Goal: Information Seeking & Learning: Check status

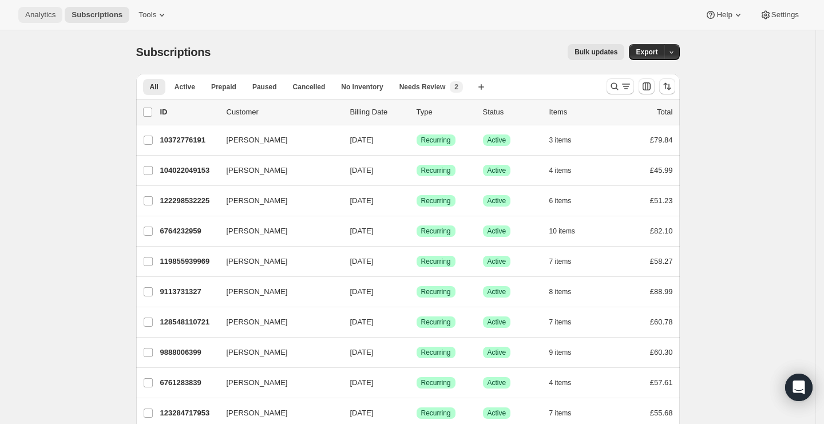
click at [41, 15] on span "Analytics" at bounding box center [40, 14] width 30 height 9
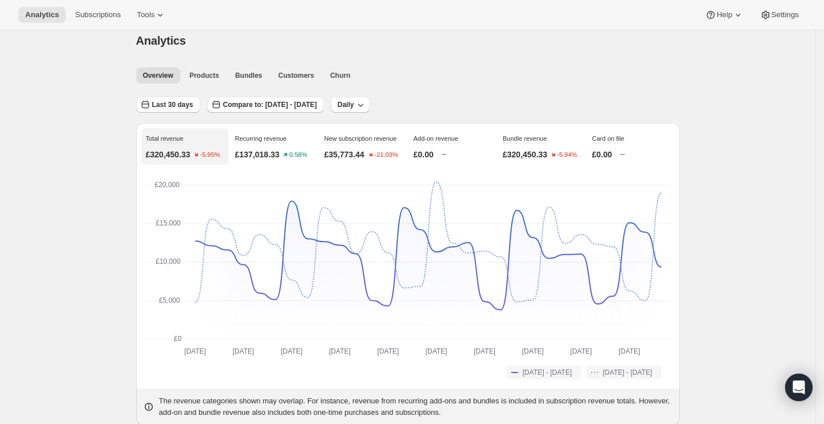
scroll to position [25, 0]
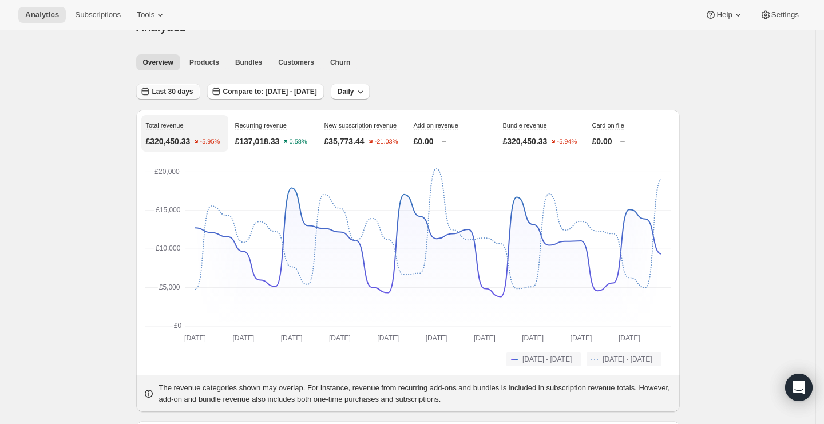
click at [177, 87] on span "Last 30 days" at bounding box center [172, 91] width 41 height 9
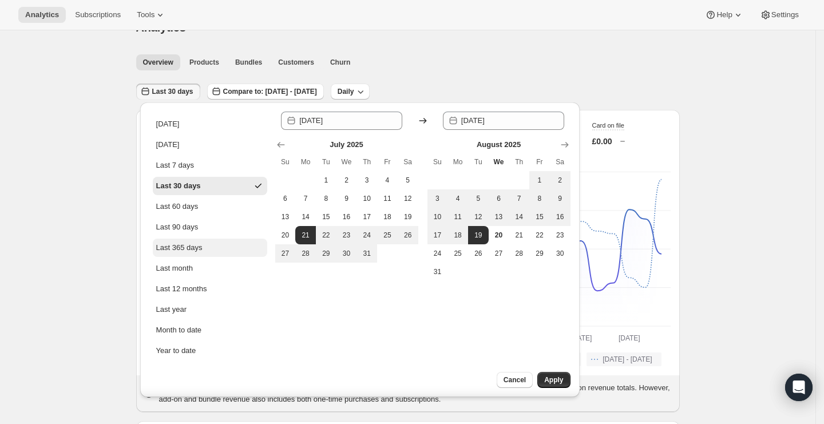
click at [209, 245] on button "Last 365 days" at bounding box center [210, 248] width 114 height 18
type input "[DATE]"
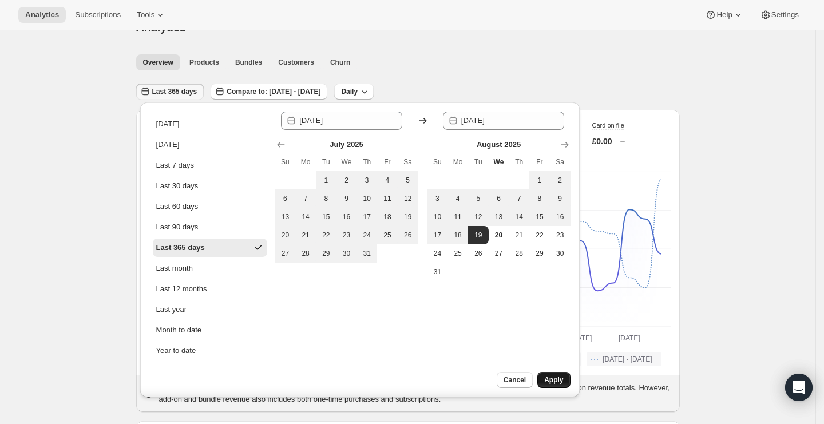
click at [565, 380] on button "Apply" at bounding box center [553, 380] width 33 height 16
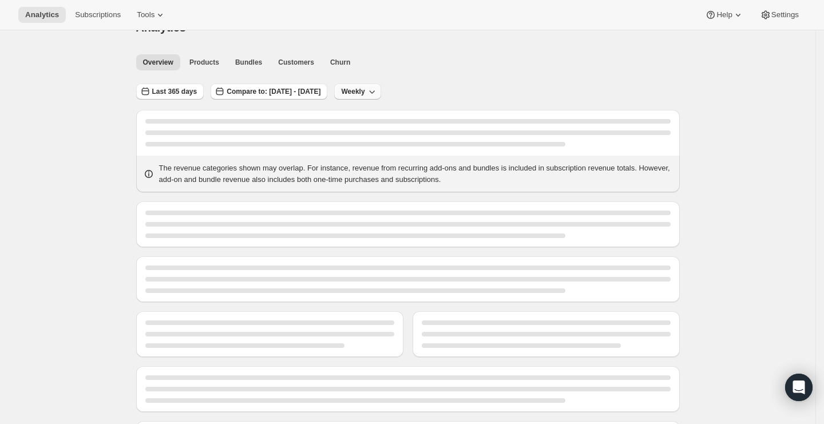
click at [364, 89] on span "Weekly" at bounding box center [352, 91] width 23 height 9
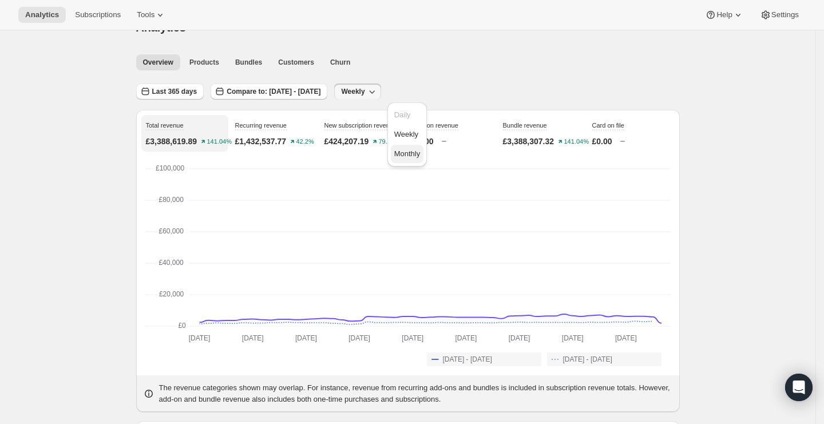
click at [420, 153] on span "Monthly" at bounding box center [407, 153] width 26 height 9
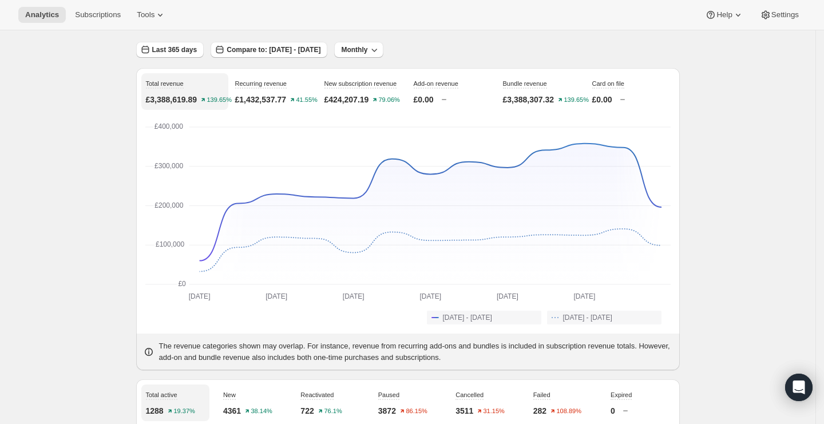
scroll to position [0, 0]
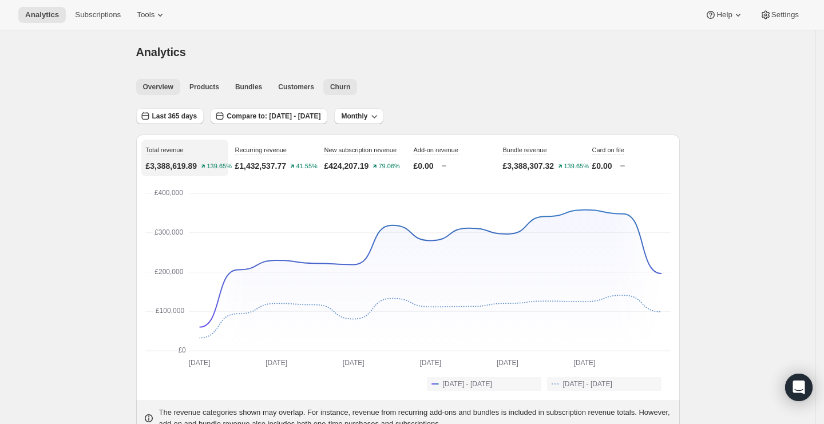
click at [343, 89] on span "Churn" at bounding box center [340, 86] width 20 height 9
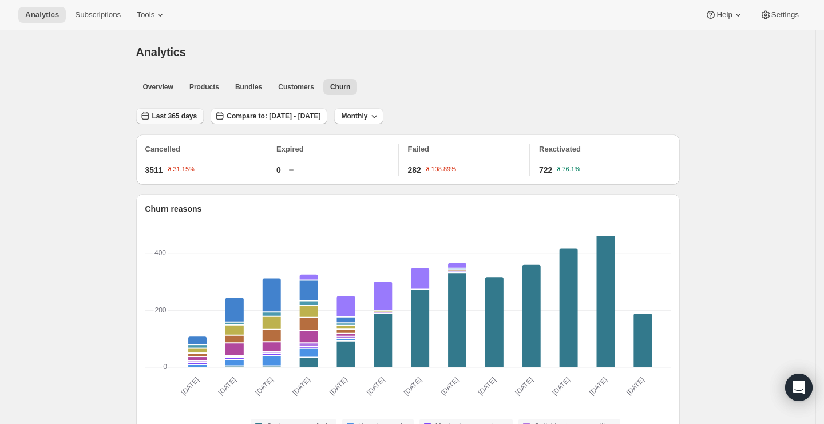
click at [165, 114] on span "Last 365 days" at bounding box center [174, 116] width 45 height 9
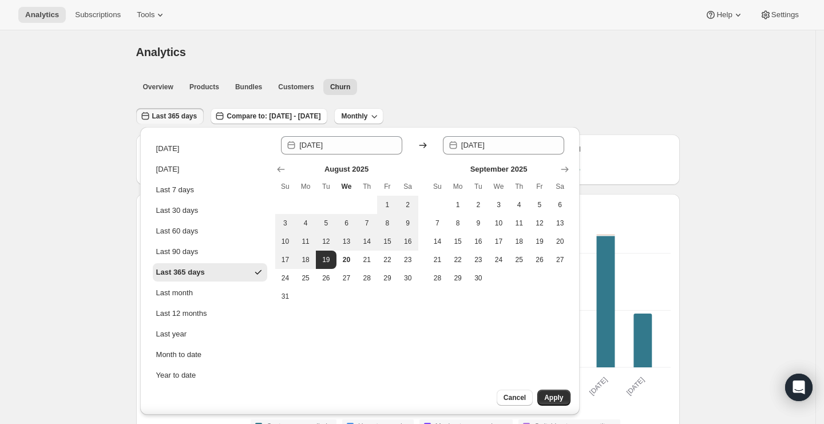
click at [602, 71] on div "Analytics. This page is ready Analytics" at bounding box center [407, 51] width 543 height 43
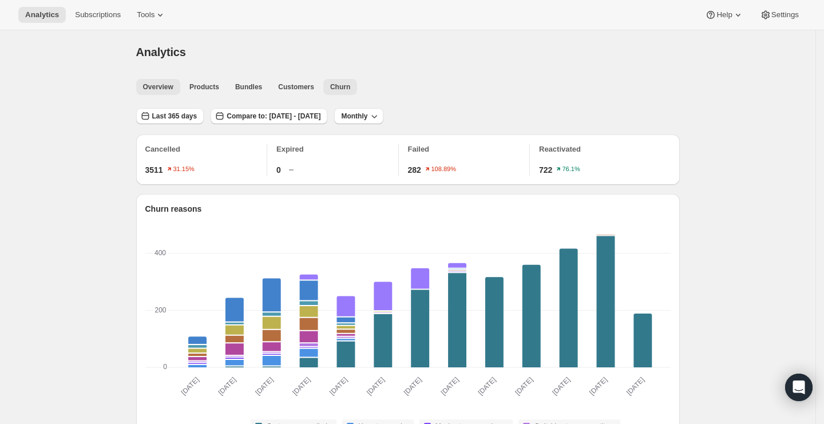
click at [149, 85] on span "Overview" at bounding box center [158, 86] width 30 height 9
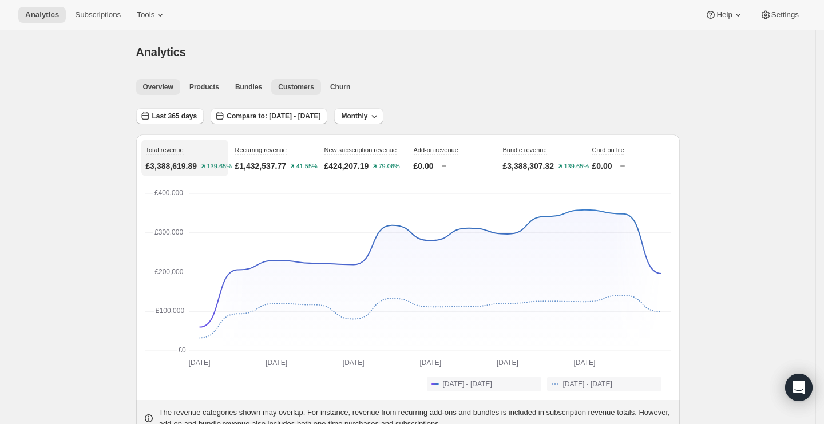
click at [304, 87] on span "Customers" at bounding box center [296, 86] width 36 height 9
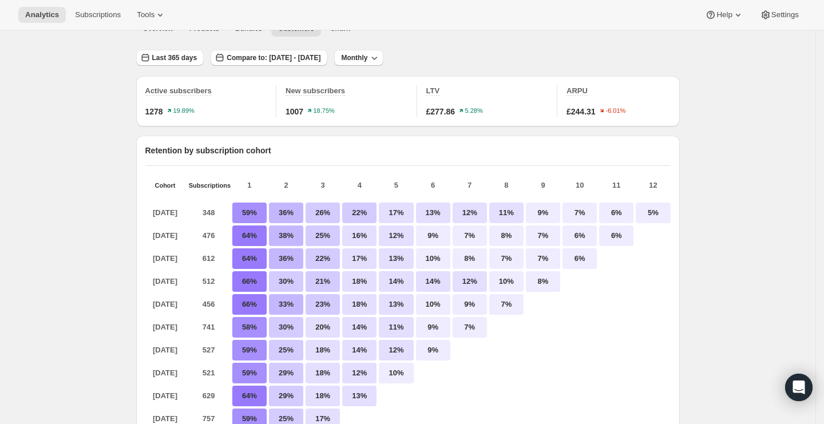
scroll to position [47, 0]
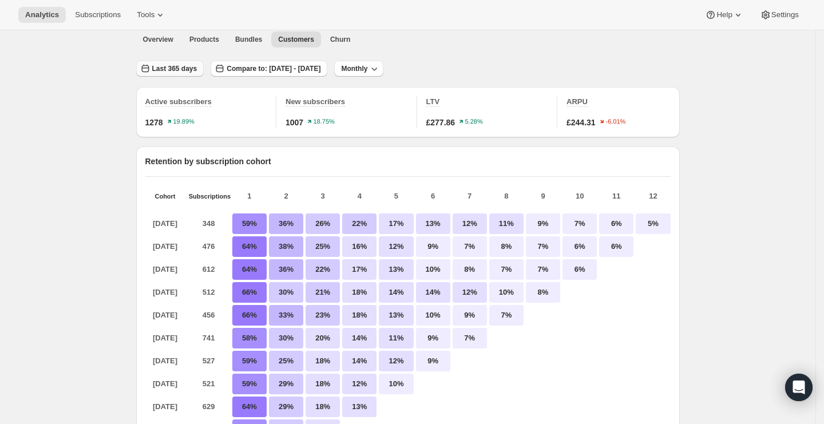
click at [166, 62] on button "Last 365 days" at bounding box center [170, 69] width 68 height 16
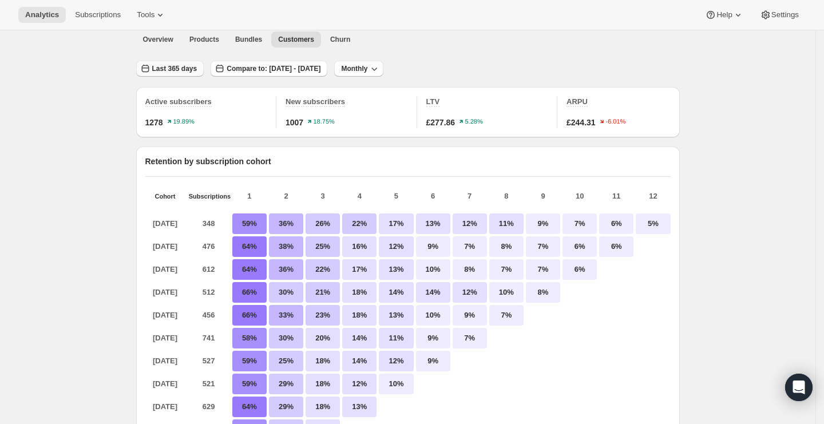
click at [171, 66] on span "Last 365 days" at bounding box center [174, 68] width 45 height 9
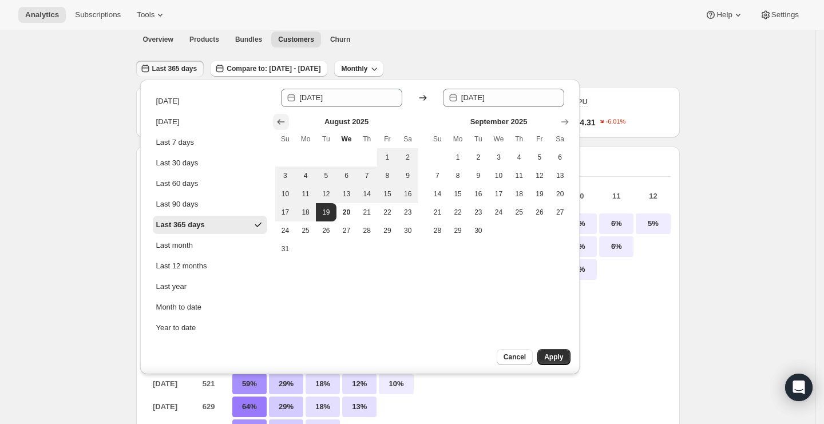
click at [277, 119] on icon "Show previous month, July 2025" at bounding box center [280, 121] width 11 height 11
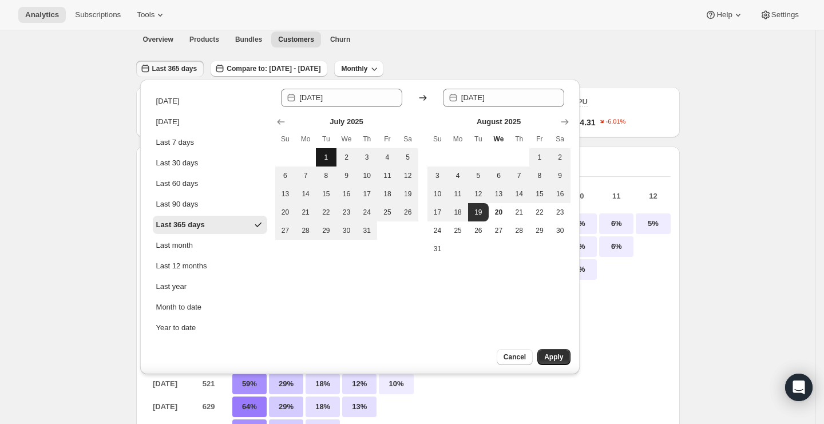
click at [328, 154] on span "1" at bounding box center [325, 157] width 11 height 9
type input "[DATE]"
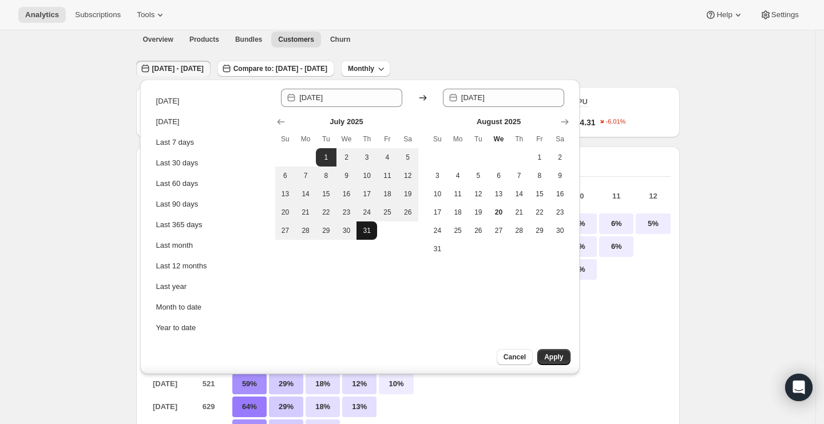
click at [367, 235] on button "31" at bounding box center [366, 230] width 21 height 18
type input "[DATE]"
click at [546, 350] on button "Apply" at bounding box center [553, 357] width 33 height 16
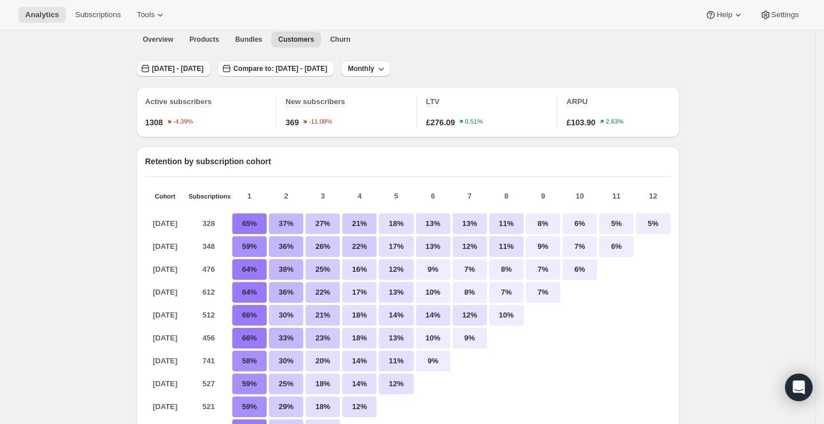
click at [170, 74] on button "[DATE] - [DATE]" at bounding box center [173, 69] width 74 height 16
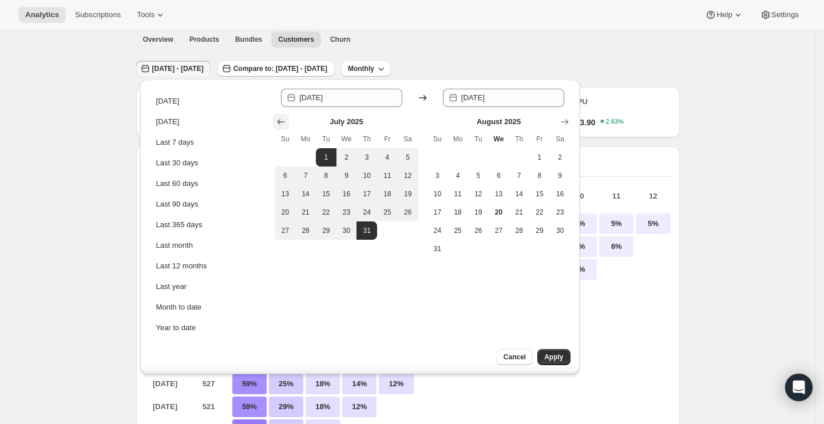
click at [280, 125] on icon "Show previous month, June 2025" at bounding box center [280, 121] width 11 height 11
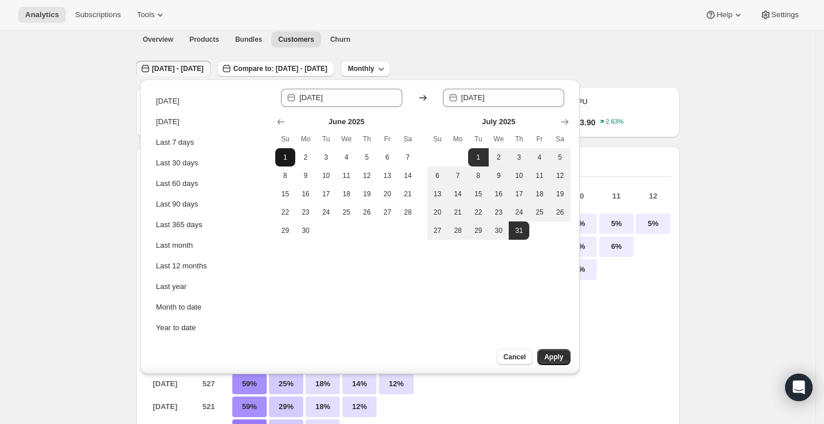
click at [283, 154] on span "1" at bounding box center [285, 157] width 11 height 9
type input "[DATE]"
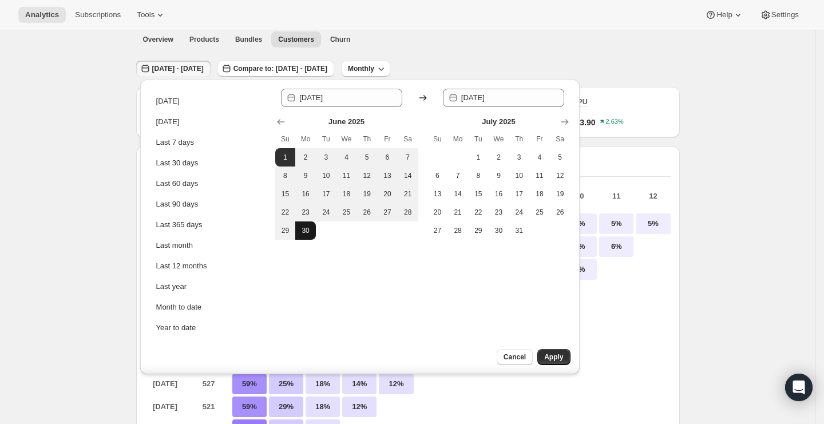
click at [308, 239] on button "30" at bounding box center [305, 230] width 21 height 18
type input "[DATE]"
click at [561, 355] on span "Apply" at bounding box center [553, 356] width 19 height 9
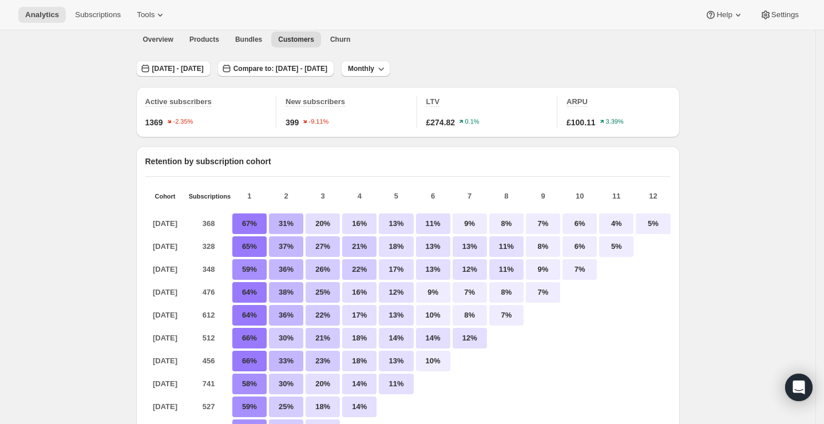
click at [157, 120] on span "1369" at bounding box center [154, 122] width 18 height 11
copy span "1369"
click at [153, 119] on span "1369" at bounding box center [154, 122] width 18 height 11
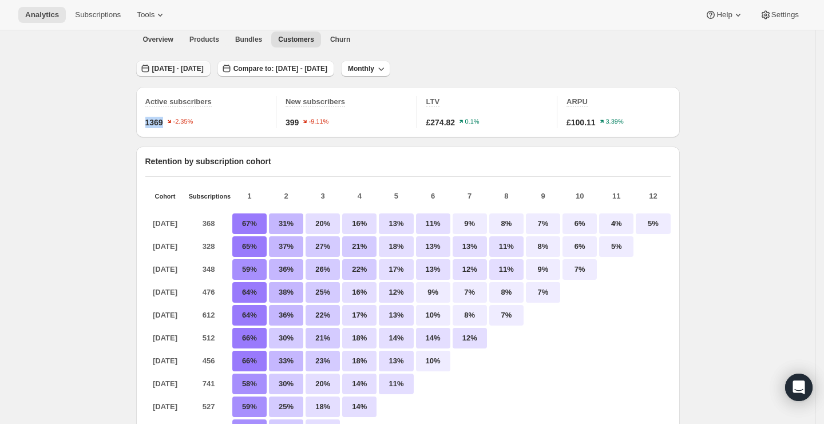
click at [200, 76] on button "[DATE] - [DATE]" at bounding box center [173, 69] width 74 height 16
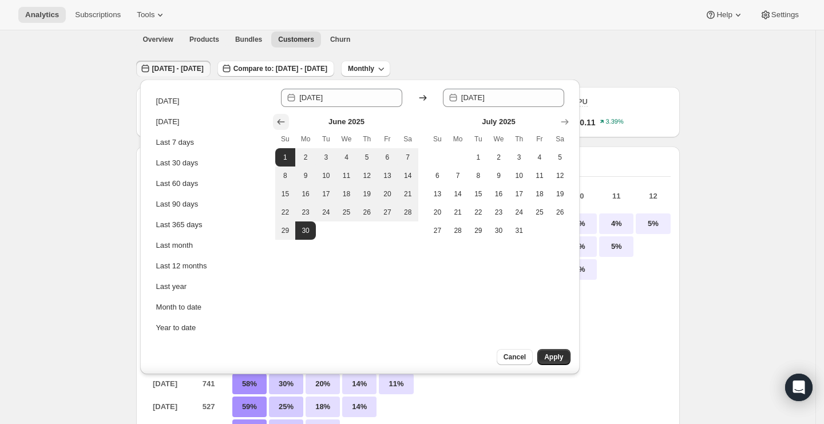
click at [281, 121] on icon "Show previous month, May 2025" at bounding box center [280, 122] width 7 height 6
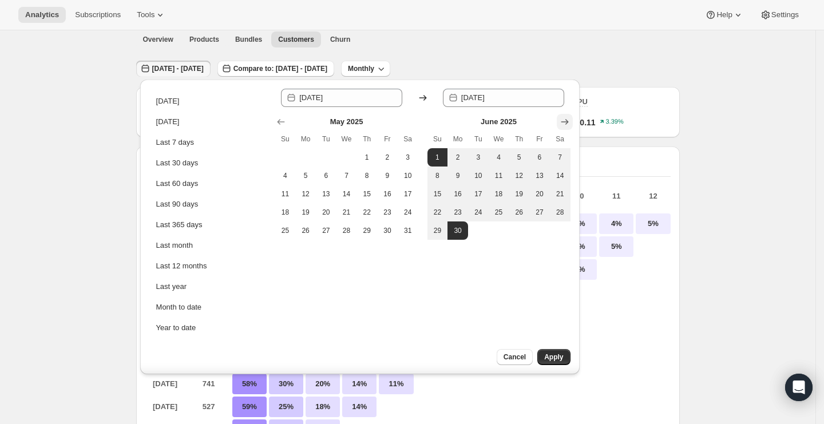
click at [557, 118] on button "Show next month, July 2025" at bounding box center [565, 122] width 16 height 16
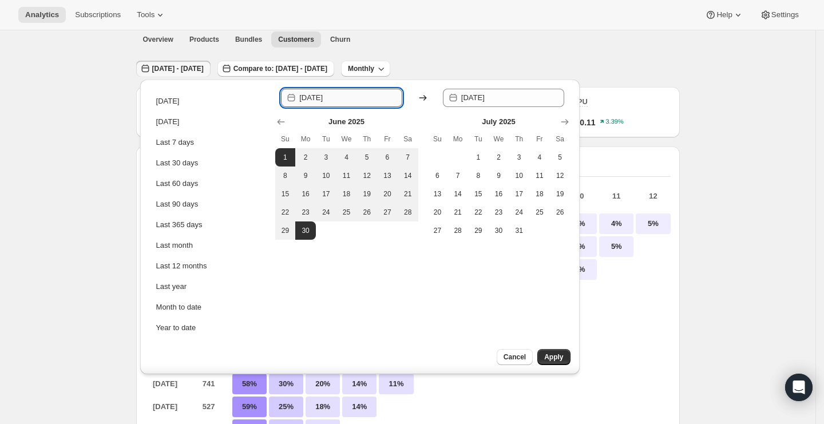
click at [335, 98] on input "[DATE]" at bounding box center [350, 98] width 103 height 18
click at [321, 97] on input "[DATE]" at bounding box center [350, 98] width 103 height 18
type input "[DATE]"
click at [487, 98] on input "[DATE]" at bounding box center [512, 98] width 103 height 18
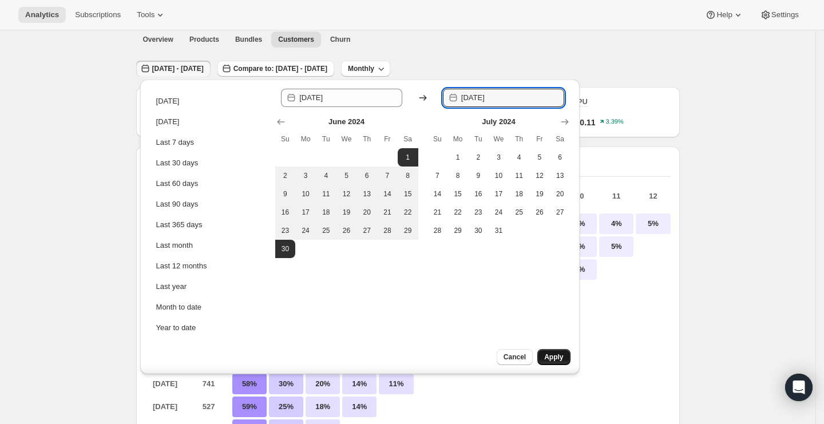
type input "[DATE]"
click at [562, 353] on span "Apply" at bounding box center [553, 356] width 19 height 9
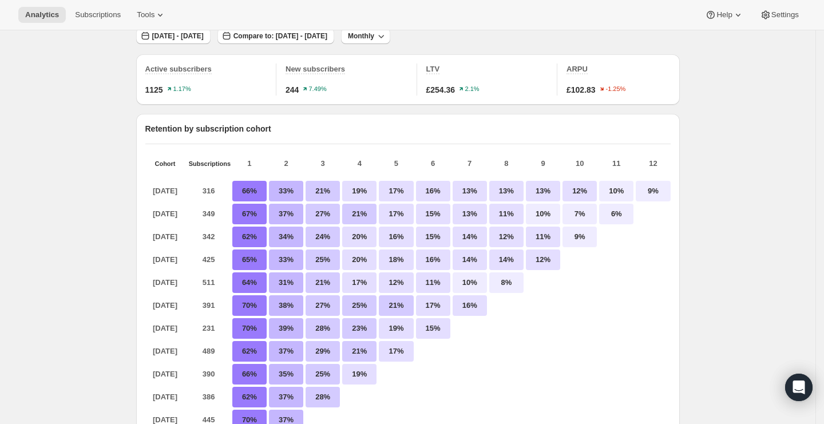
scroll to position [21, 0]
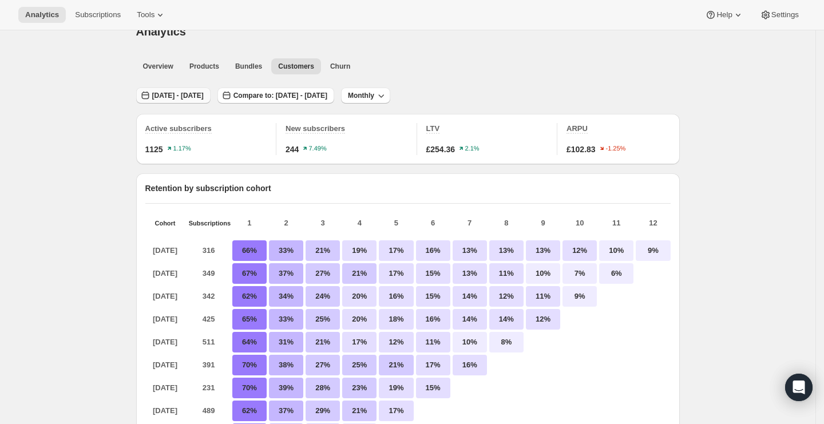
click at [193, 94] on span "[DATE] - [DATE]" at bounding box center [177, 95] width 51 height 9
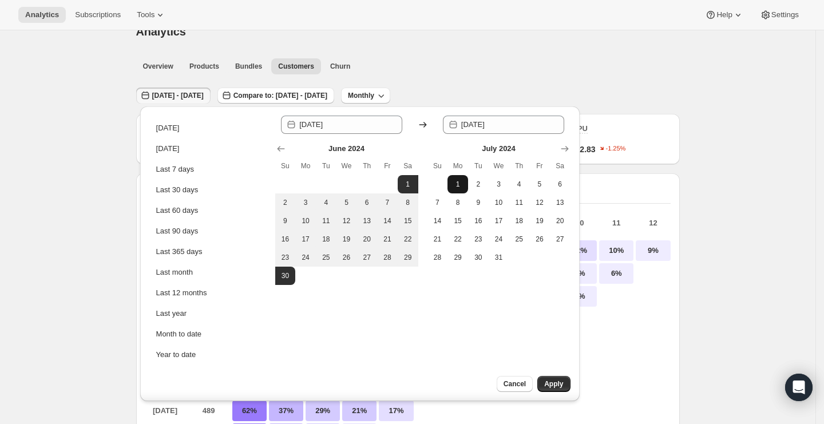
click at [462, 178] on button "1" at bounding box center [457, 184] width 21 height 18
type input "[DATE]"
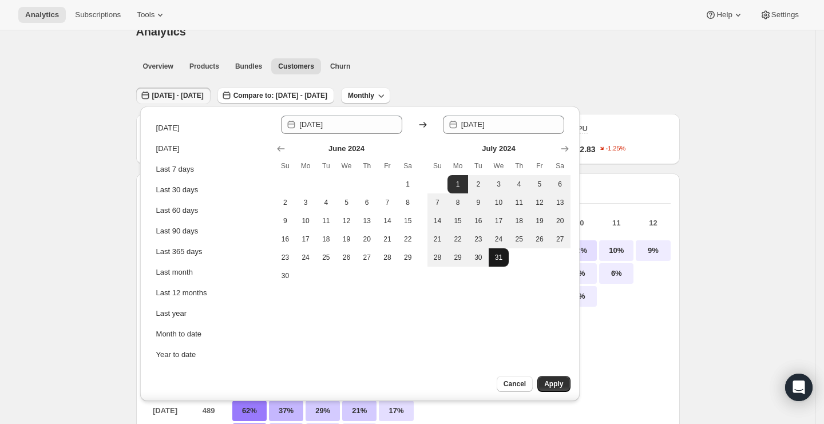
click at [499, 255] on span "31" at bounding box center [498, 257] width 11 height 9
type input "[DATE]"
click at [549, 380] on span "Apply" at bounding box center [553, 383] width 19 height 9
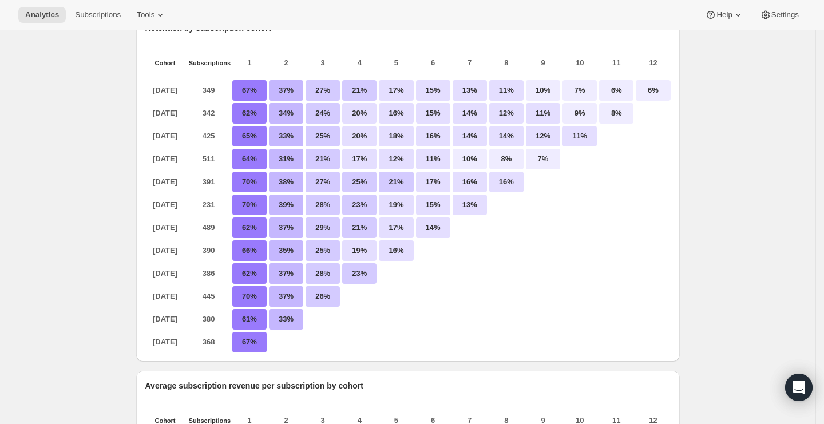
scroll to position [0, 0]
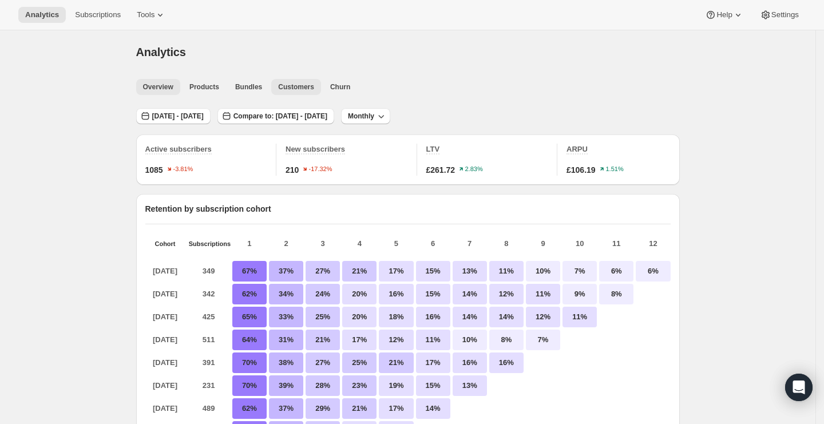
click at [170, 86] on span "Overview" at bounding box center [158, 86] width 30 height 9
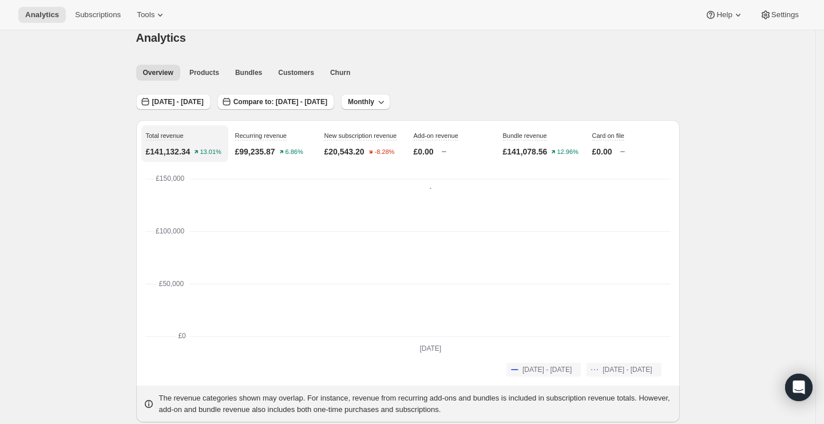
scroll to position [26, 0]
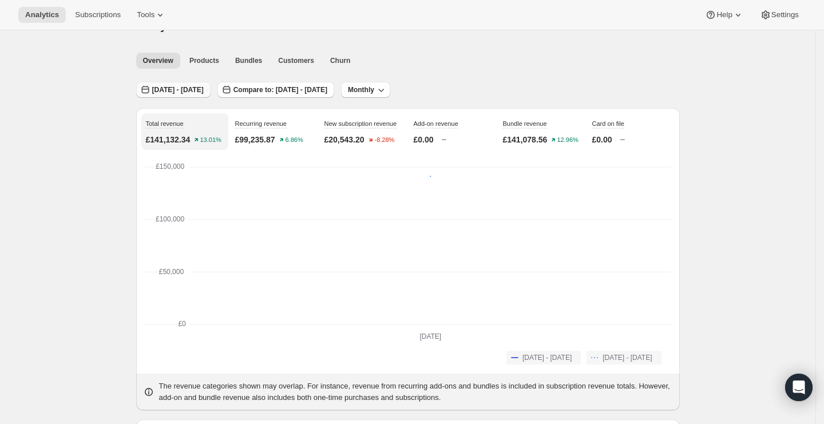
click at [209, 82] on button "[DATE] - [DATE]" at bounding box center [173, 90] width 74 height 16
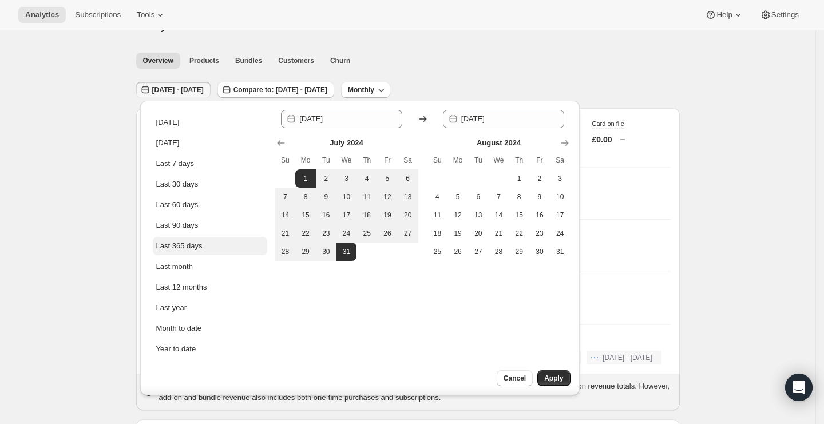
click at [192, 247] on div "Last 365 days" at bounding box center [179, 245] width 46 height 11
type input "[DATE]"
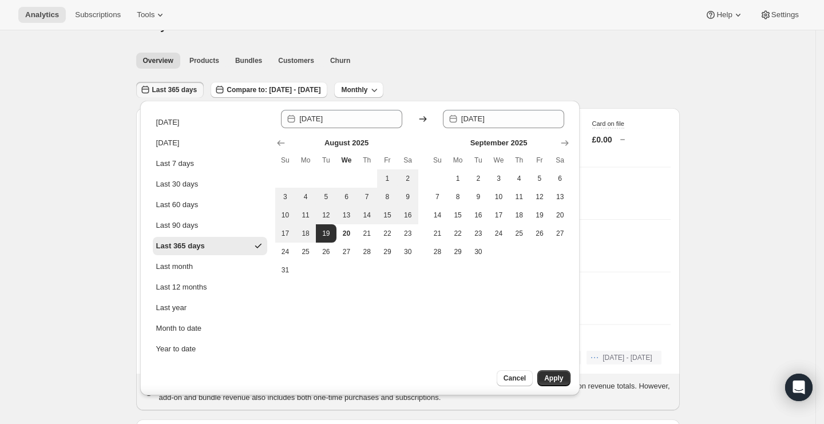
click at [572, 380] on div "Cancel Apply" at bounding box center [513, 382] width 132 height 25
click at [569, 378] on button "Apply" at bounding box center [553, 378] width 33 height 16
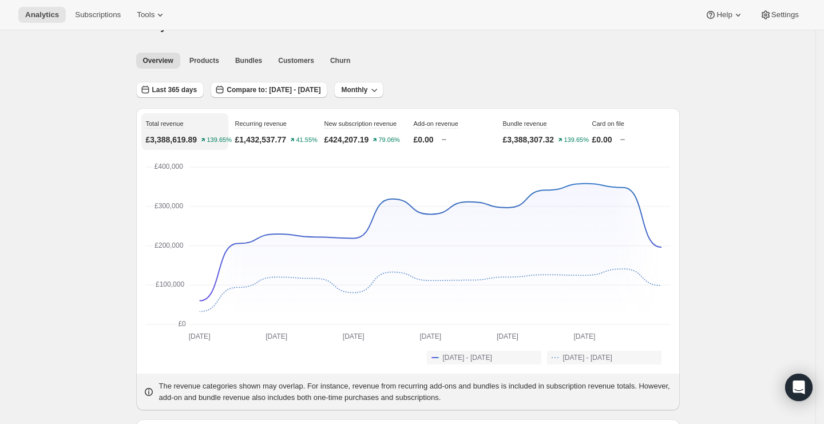
scroll to position [345, 0]
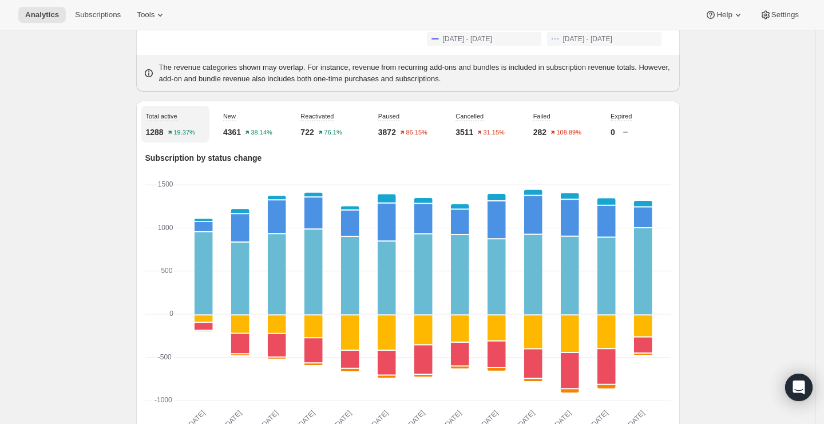
click at [250, 131] on div "New 4361 38.14%" at bounding box center [253, 124] width 68 height 37
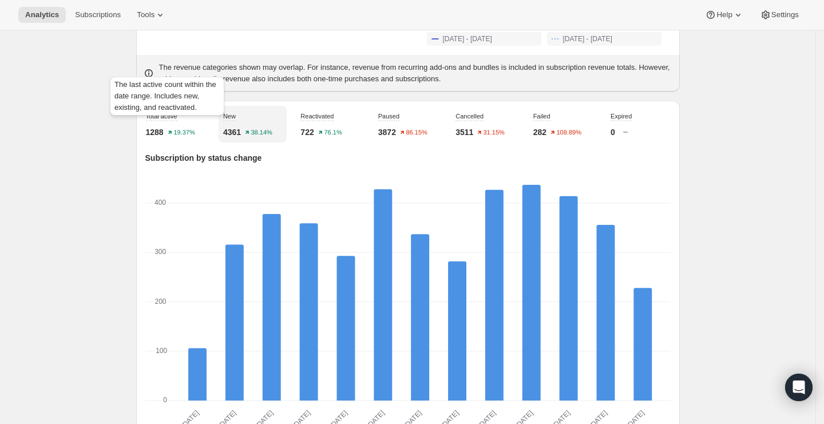
click at [152, 121] on span "Total active" at bounding box center [161, 117] width 31 height 10
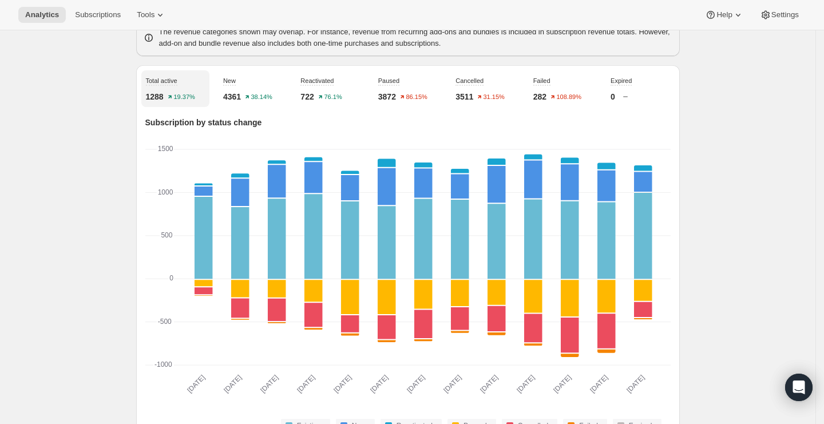
scroll to position [0, 0]
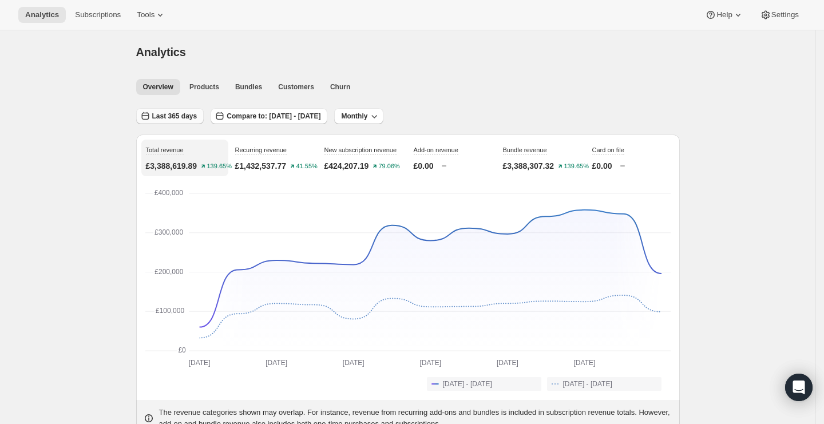
click at [191, 108] on button "Last 365 days" at bounding box center [170, 116] width 68 height 16
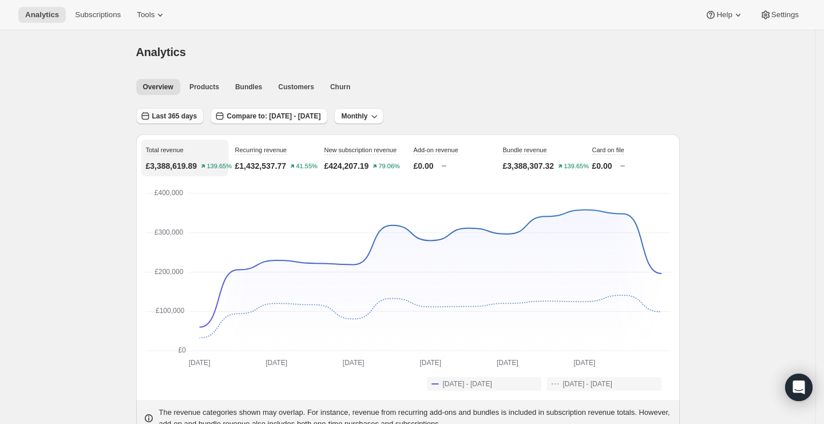
click at [180, 118] on span "Last 365 days" at bounding box center [174, 116] width 45 height 9
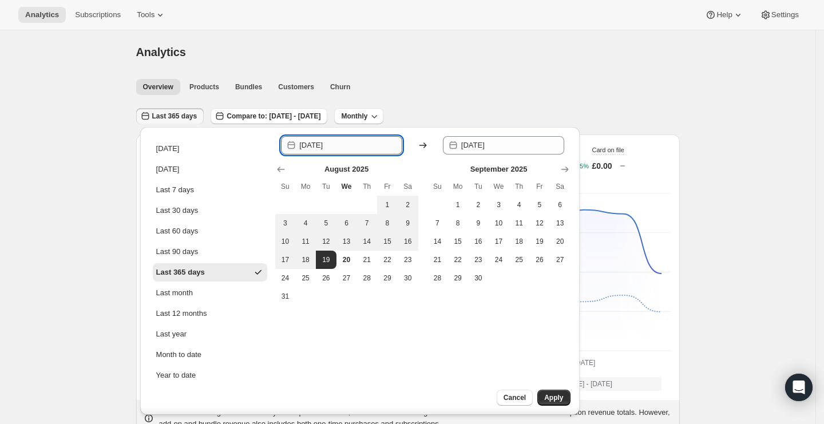
click at [322, 146] on input "[DATE]" at bounding box center [350, 145] width 103 height 18
click at [335, 145] on input "[DATE]" at bounding box center [350, 145] width 103 height 18
click at [383, 149] on input "[DATE]" at bounding box center [350, 145] width 103 height 18
type input "[DATE]"
click at [551, 393] on span "Apply" at bounding box center [553, 397] width 19 height 9
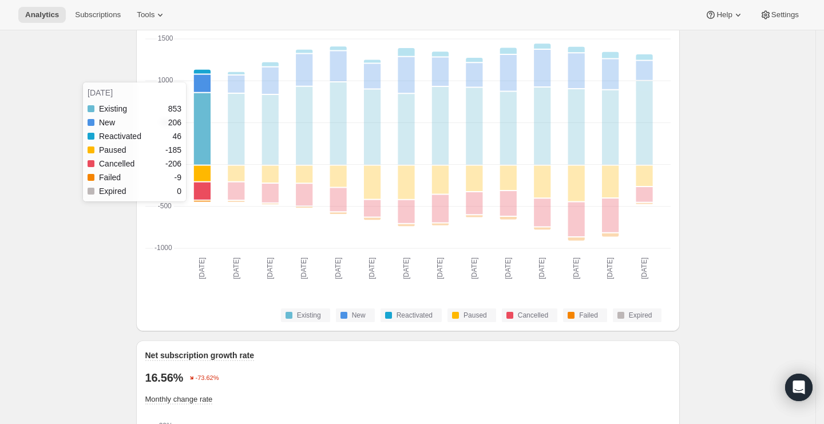
scroll to position [491, 0]
